Goal: Register for event/course

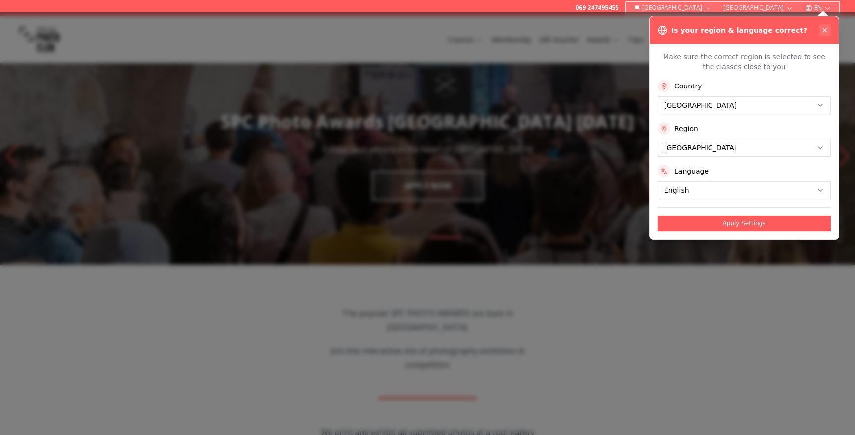
click at [826, 29] on icon at bounding box center [825, 30] width 4 height 4
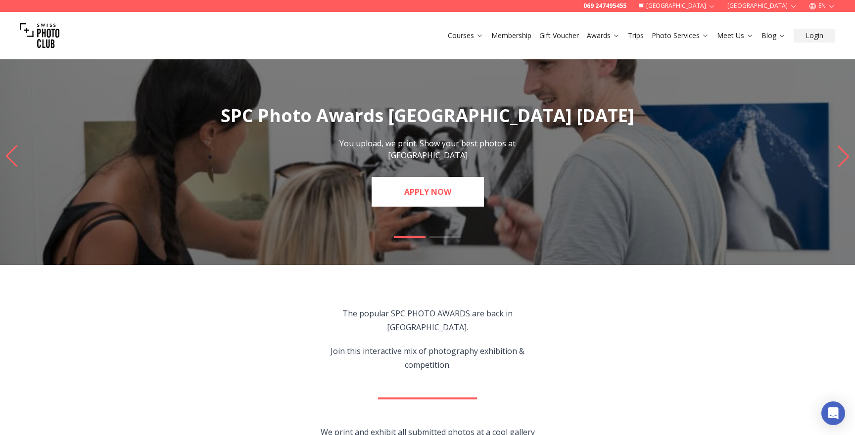
click at [432, 199] on link "APPLY NOW" at bounding box center [428, 192] width 112 height 30
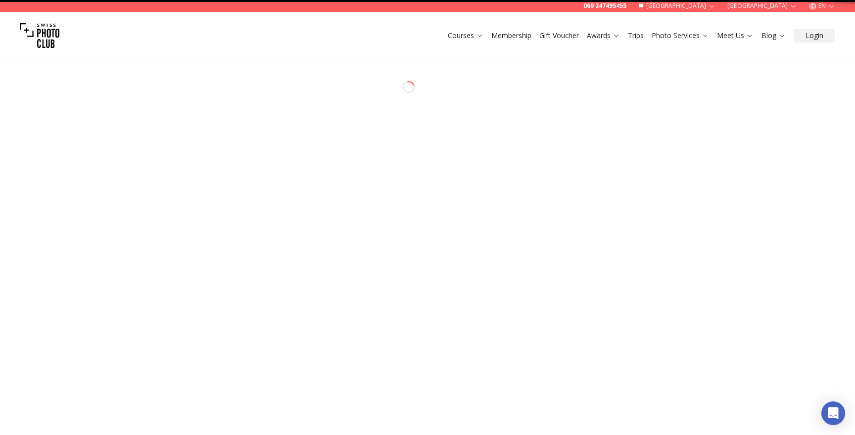
select select "*******"
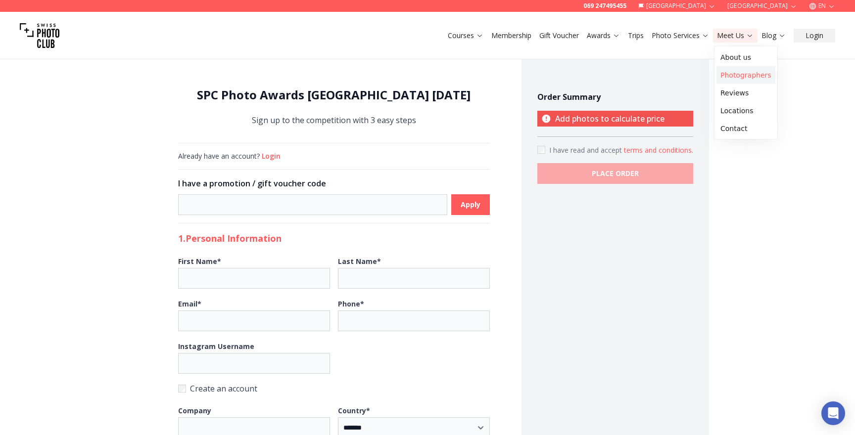
click at [746, 70] on link "Photographers" at bounding box center [745, 75] width 59 height 18
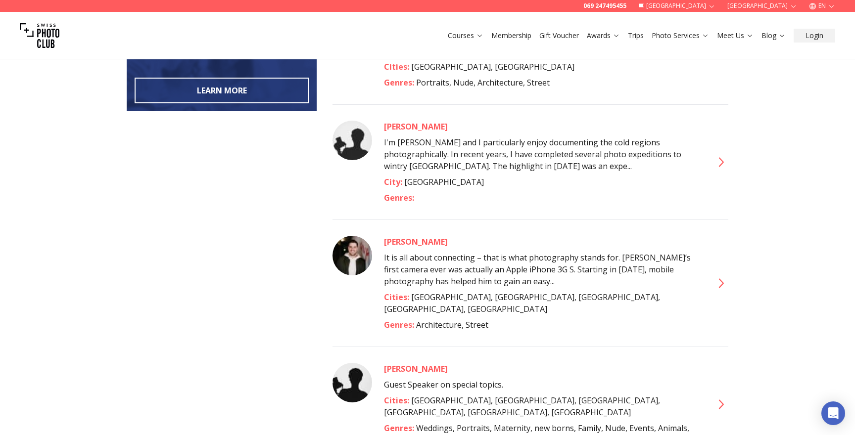
scroll to position [398, 0]
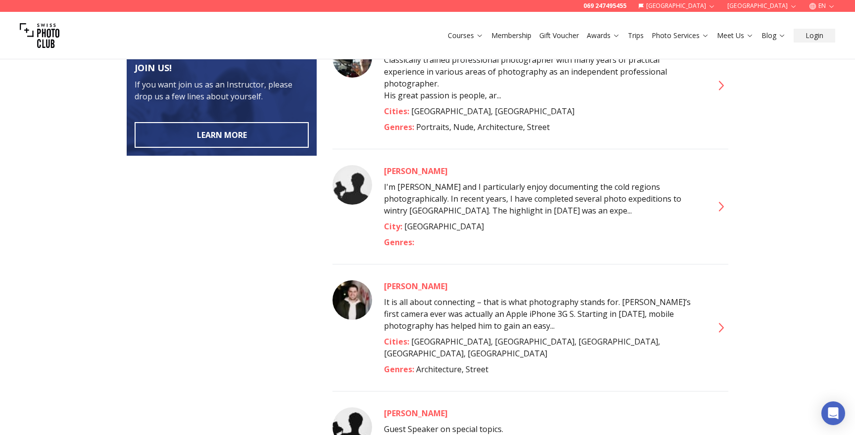
click at [45, 38] on img at bounding box center [40, 36] width 40 height 40
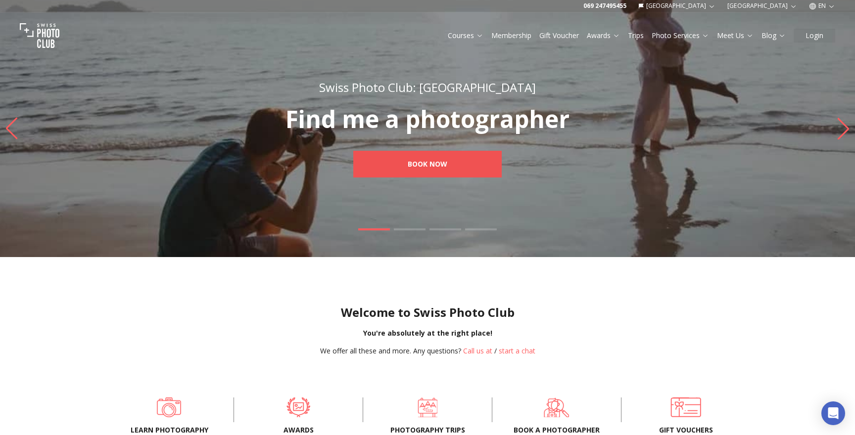
click at [427, 167] on b "Book now" at bounding box center [428, 164] width 40 height 10
